Goal: Task Accomplishment & Management: Complete application form

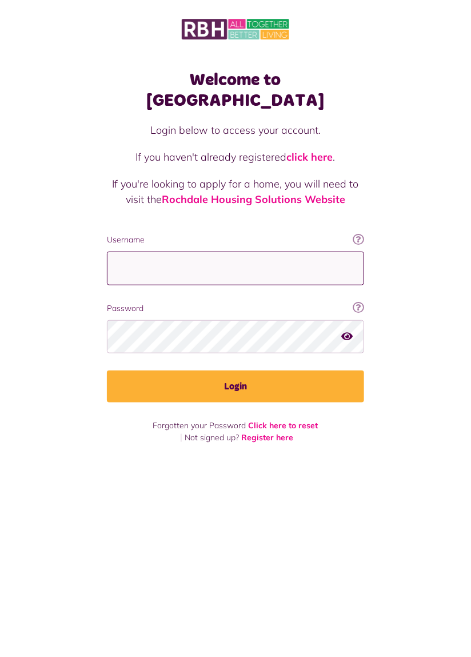
click at [288, 252] on input "Username" at bounding box center [235, 269] width 257 height 34
type input "**********"
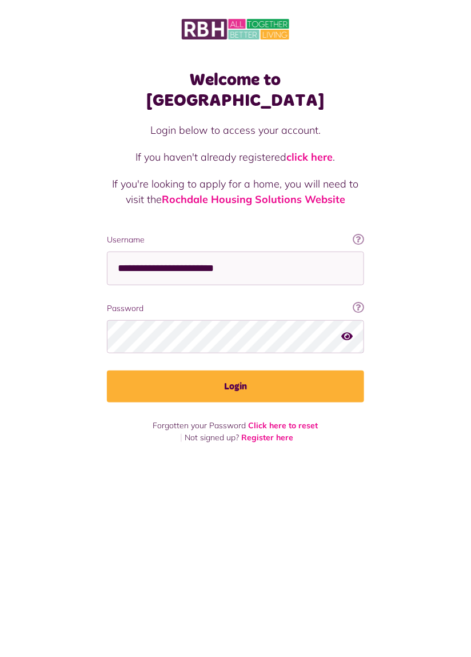
click at [107, 370] on button "Login" at bounding box center [235, 386] width 257 height 32
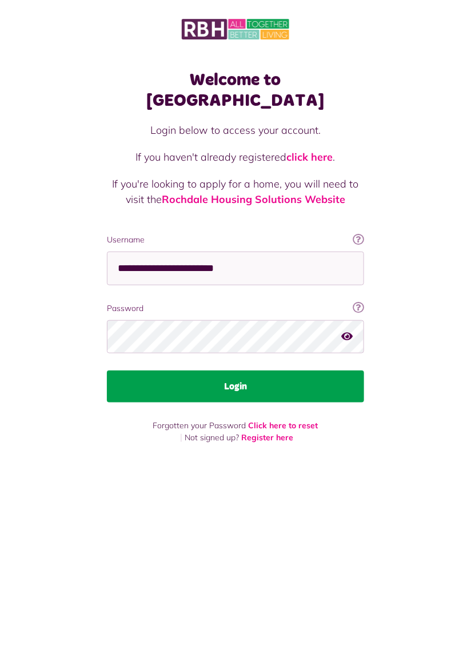
click at [241, 370] on button "Login" at bounding box center [235, 386] width 257 height 32
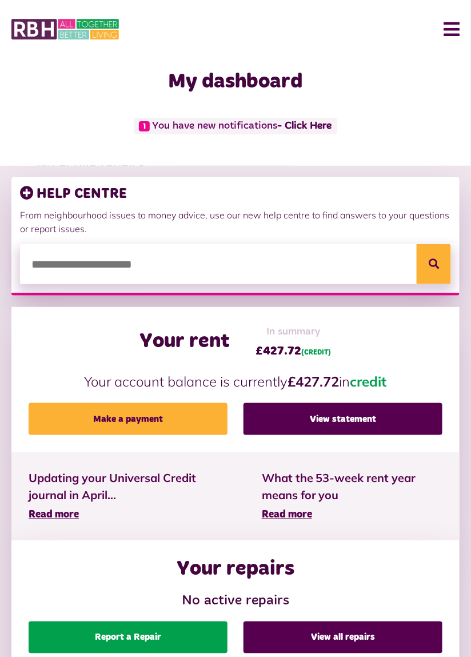
click at [153, 636] on link "Report a Repair" at bounding box center [128, 638] width 199 height 32
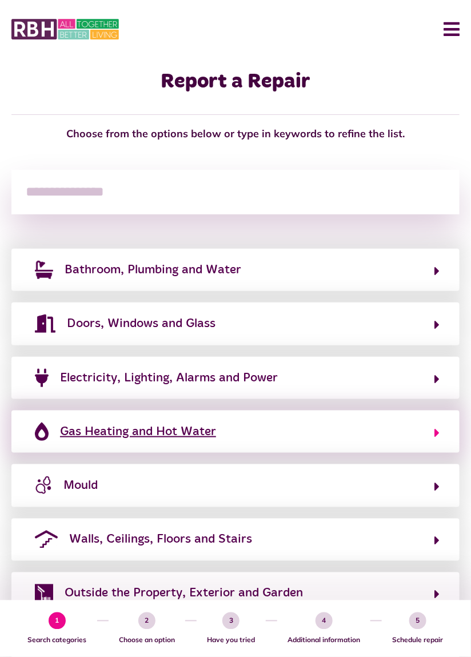
click at [437, 435] on icon "button" at bounding box center [437, 433] width 5 height 14
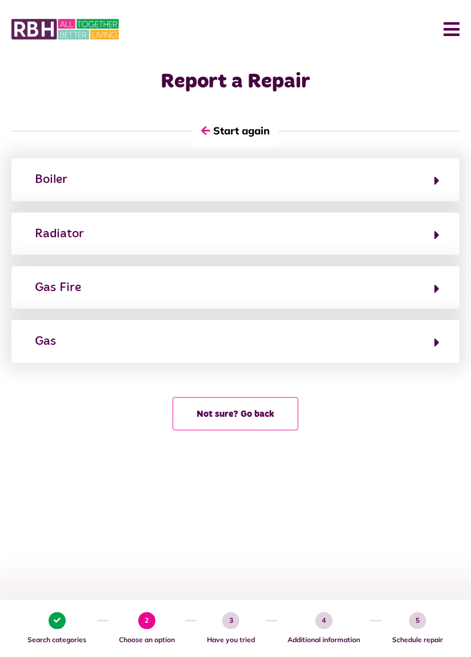
click at [212, 511] on html "Menu Last login: 11/09/2025 Dashboard My Repairs My Accounts My Profile 1" at bounding box center [235, 258] width 471 height 516
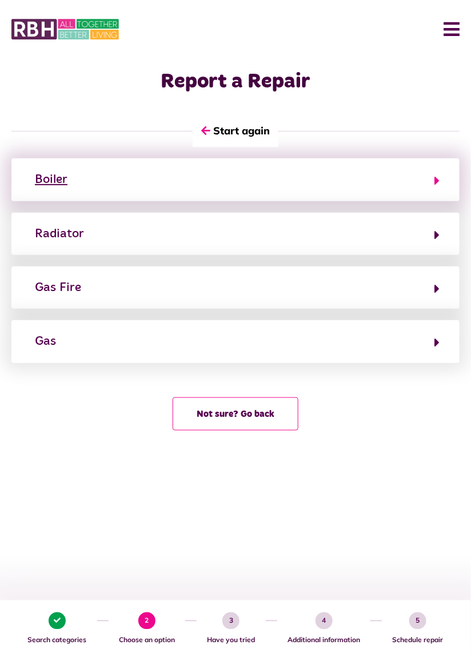
click at [431, 182] on button "Boiler" at bounding box center [235, 179] width 408 height 19
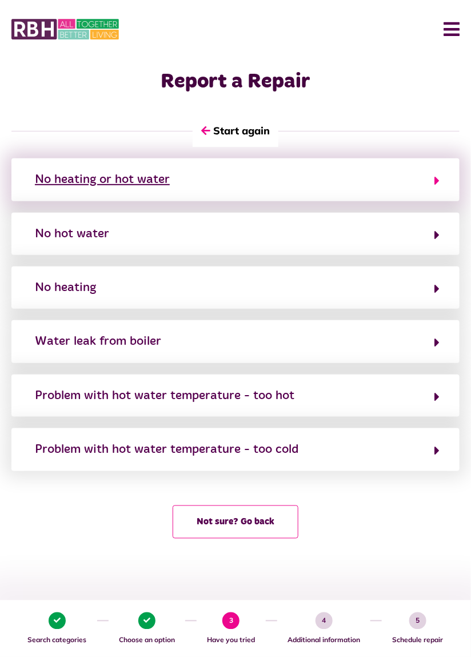
click at [432, 182] on button "No heating or hot water" at bounding box center [235, 179] width 408 height 19
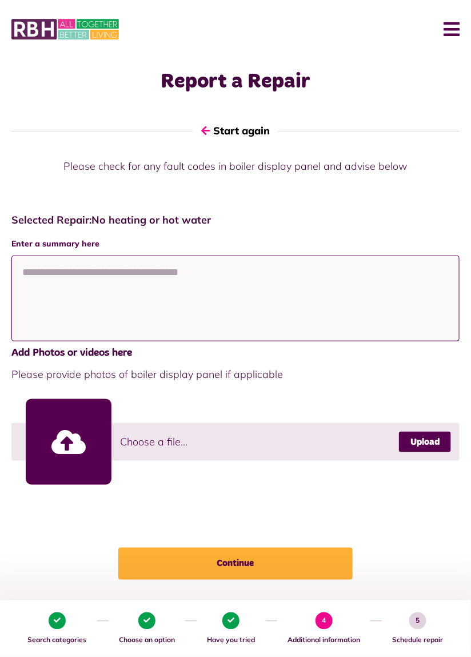
click at [141, 288] on textarea at bounding box center [235, 299] width 448 height 86
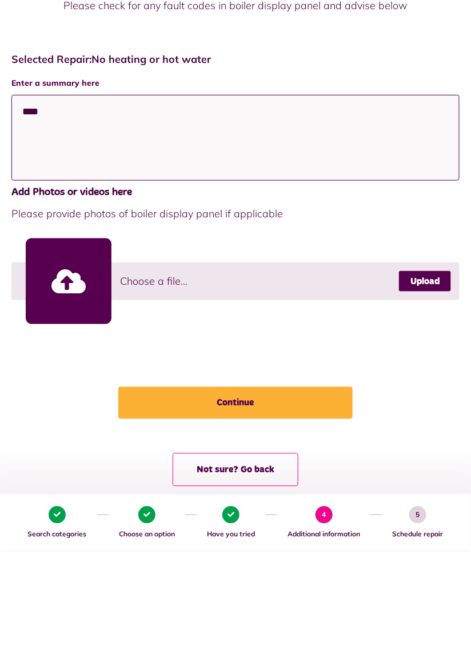
scroll to position [55, 0]
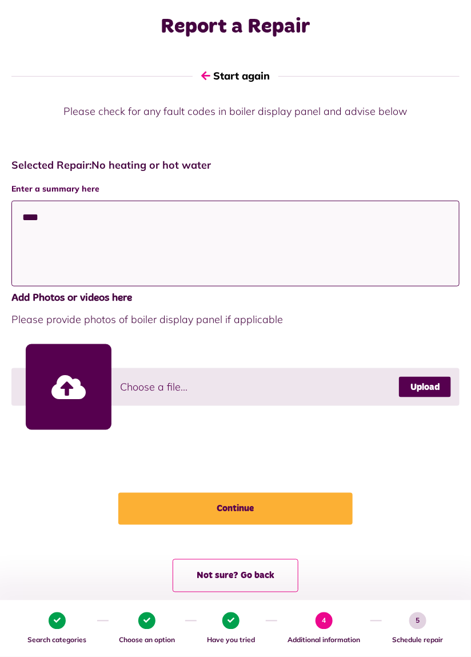
click at [183, 253] on textarea "***" at bounding box center [235, 244] width 448 height 86
type textarea "*"
click at [142, 240] on textarea at bounding box center [235, 244] width 448 height 86
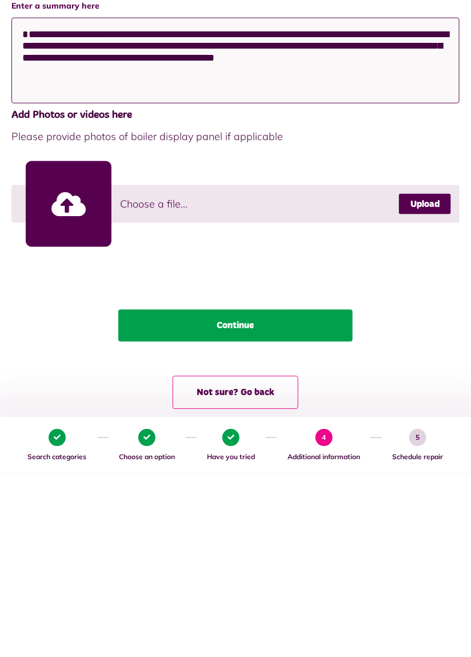
type textarea "**********"
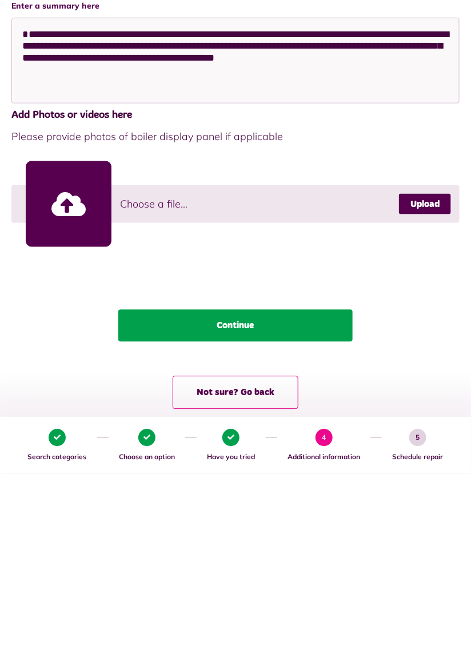
click at [256, 511] on button "Continue" at bounding box center [235, 509] width 234 height 32
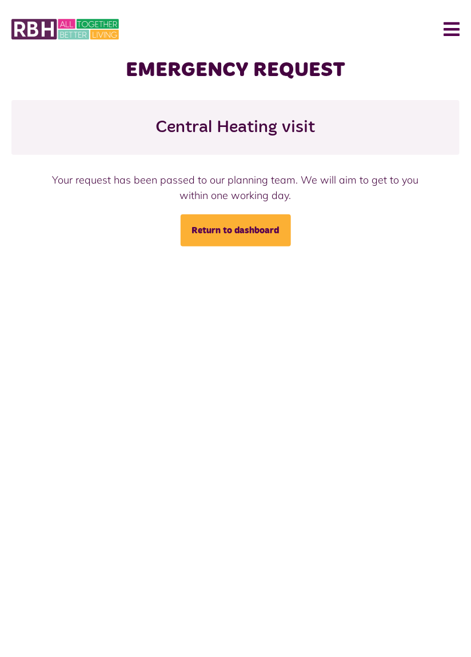
click at [449, 30] on button "Menu" at bounding box center [447, 28] width 25 height 35
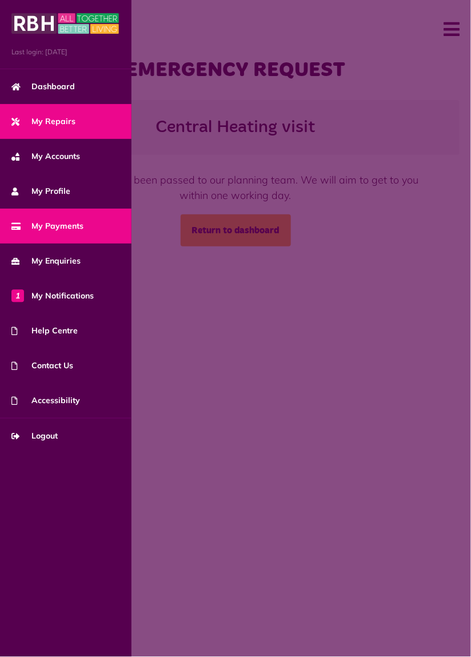
click at [74, 226] on span "My Payments" at bounding box center [47, 226] width 72 height 12
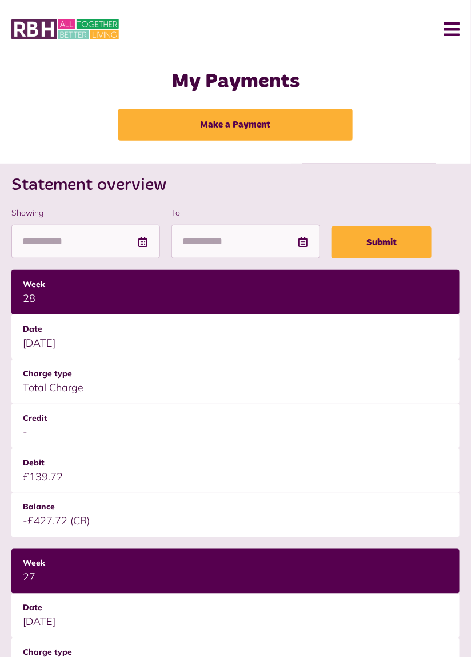
click at [451, 26] on button "Menu" at bounding box center [447, 28] width 25 height 35
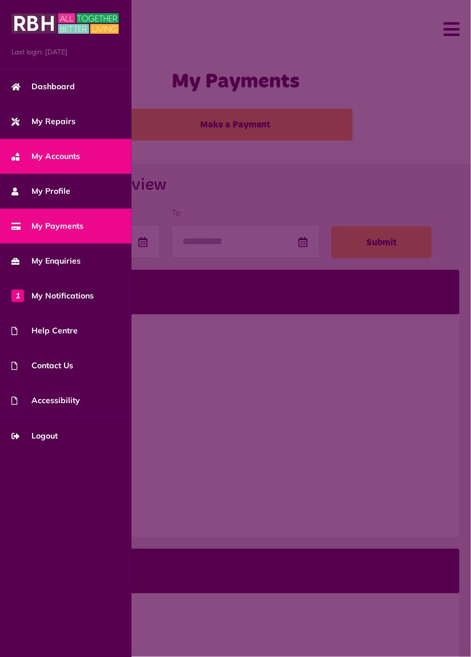
click at [69, 161] on span "My Accounts" at bounding box center [45, 156] width 69 height 12
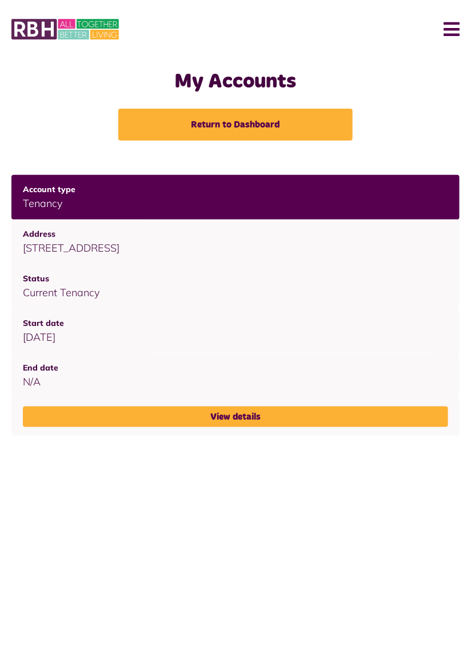
click at [453, 25] on button "Menu" at bounding box center [447, 28] width 25 height 35
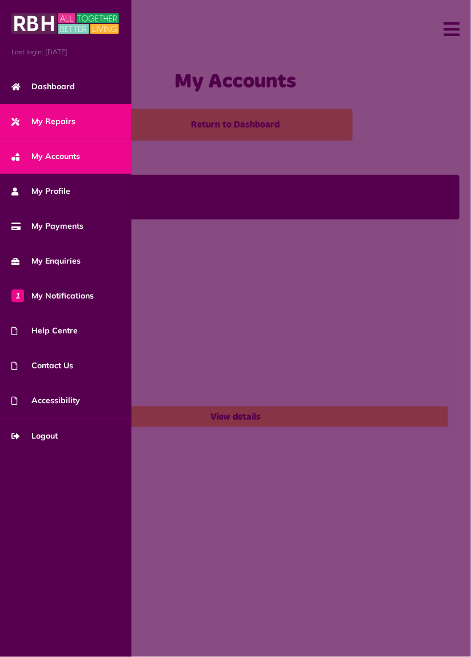
click at [62, 126] on span "My Repairs" at bounding box center [43, 121] width 64 height 12
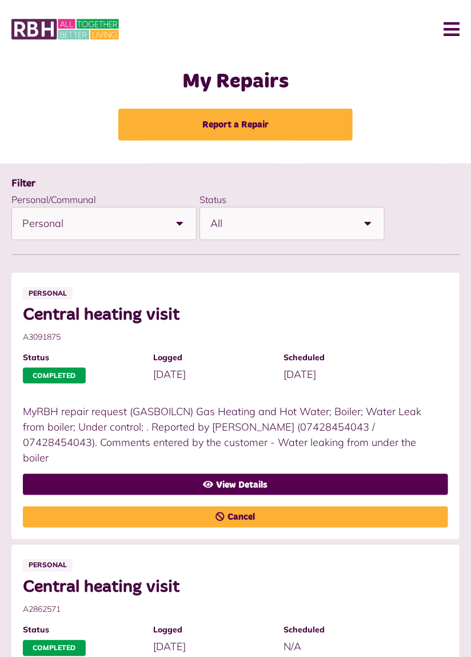
click at [366, 225] on b at bounding box center [368, 224] width 32 height 32
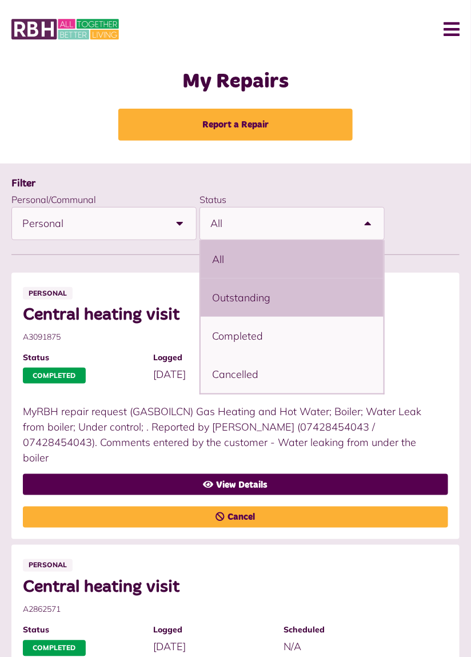
click at [263, 301] on li "Outstanding" at bounding box center [292, 297] width 183 height 38
select select "**********"
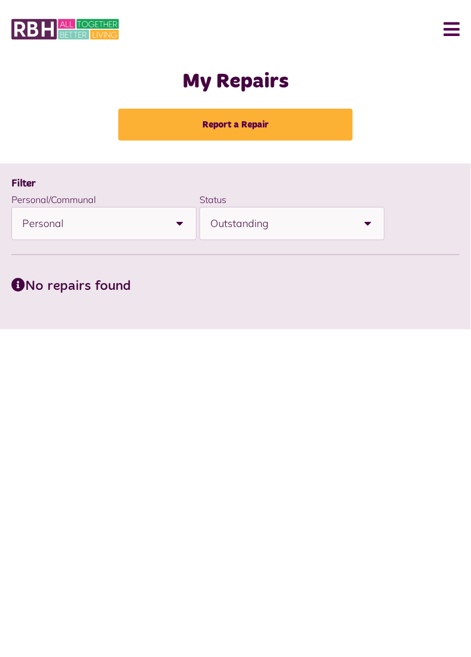
click at [174, 225] on b at bounding box center [180, 224] width 32 height 32
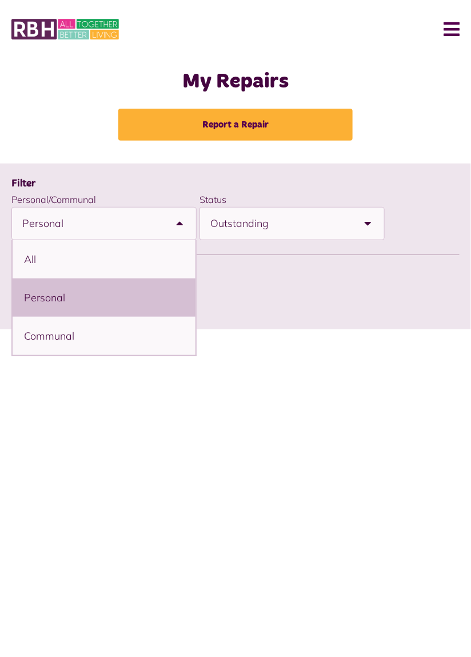
click at [177, 225] on b at bounding box center [180, 224] width 32 height 32
